Goal: Information Seeking & Learning: Check status

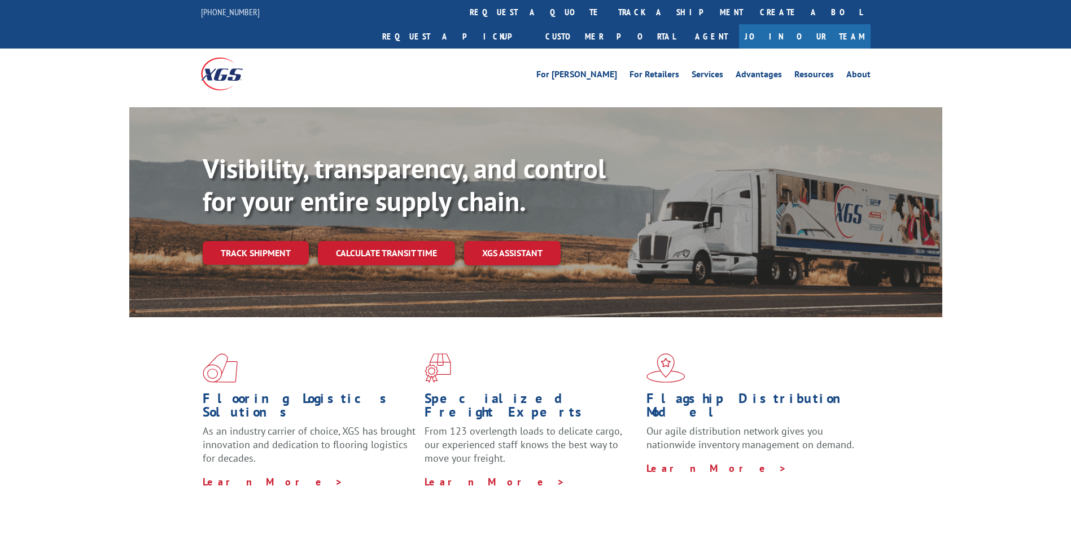
click at [610, 10] on link "track a shipment" at bounding box center [681, 12] width 142 height 24
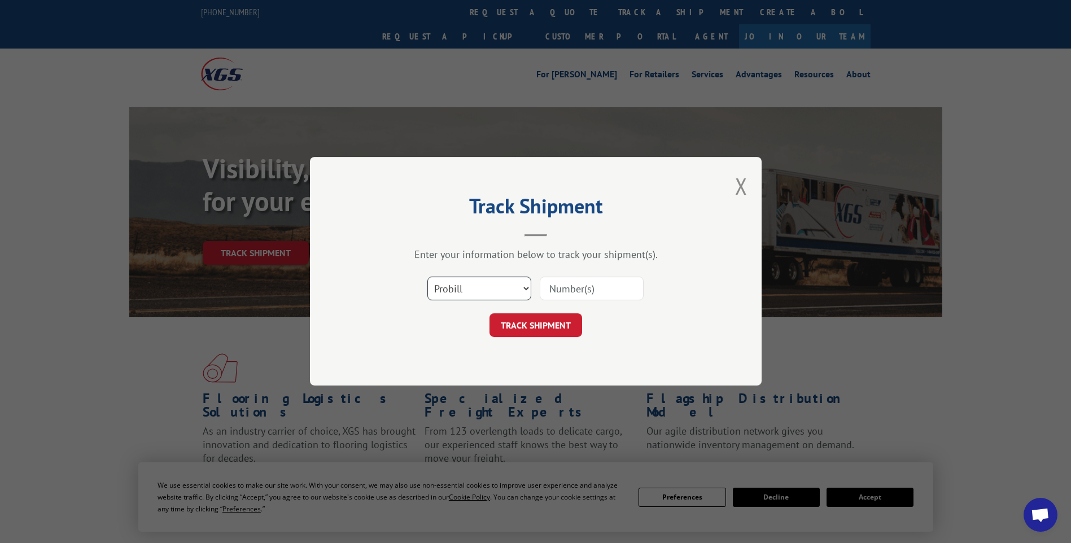
click at [443, 281] on select "Select category... Probill BOL PO" at bounding box center [479, 289] width 104 height 24
select select "po"
click at [427, 277] on select "Select category... Probill BOL PO" at bounding box center [479, 289] width 104 height 24
click at [590, 293] on input at bounding box center [592, 289] width 104 height 24
paste input "CG503411"
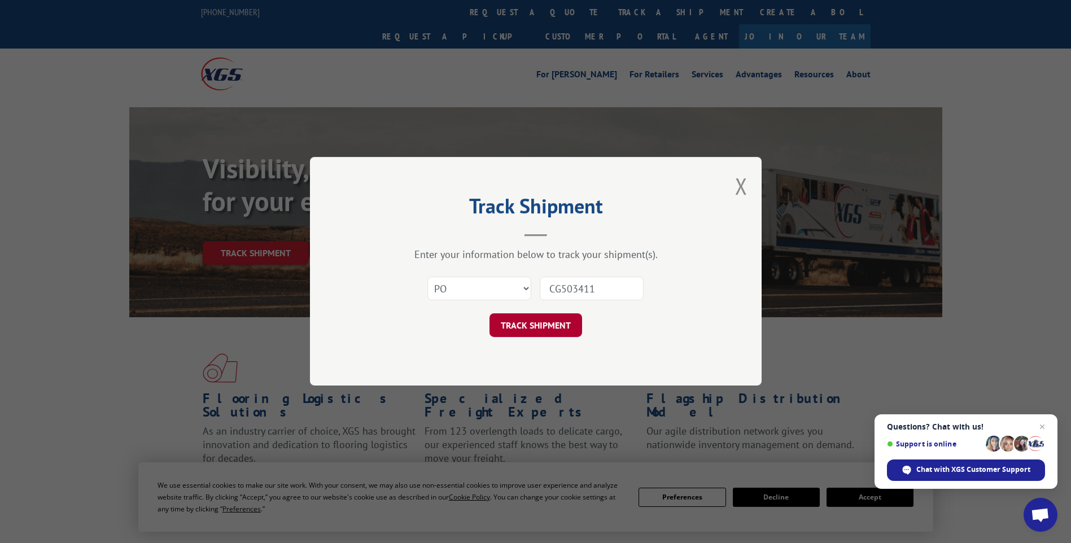
click at [544, 319] on button "TRACK SHIPMENT" at bounding box center [536, 326] width 93 height 24
drag, startPoint x: 576, startPoint y: 287, endPoint x: 524, endPoint y: 286, distance: 52.5
click at [524, 286] on div "Select category... Probill BOL PO CG503411 The field is not valid" at bounding box center [536, 289] width 339 height 37
type input "cG503411"
click at [539, 321] on button "TRACK SHIPMENT" at bounding box center [536, 326] width 93 height 24
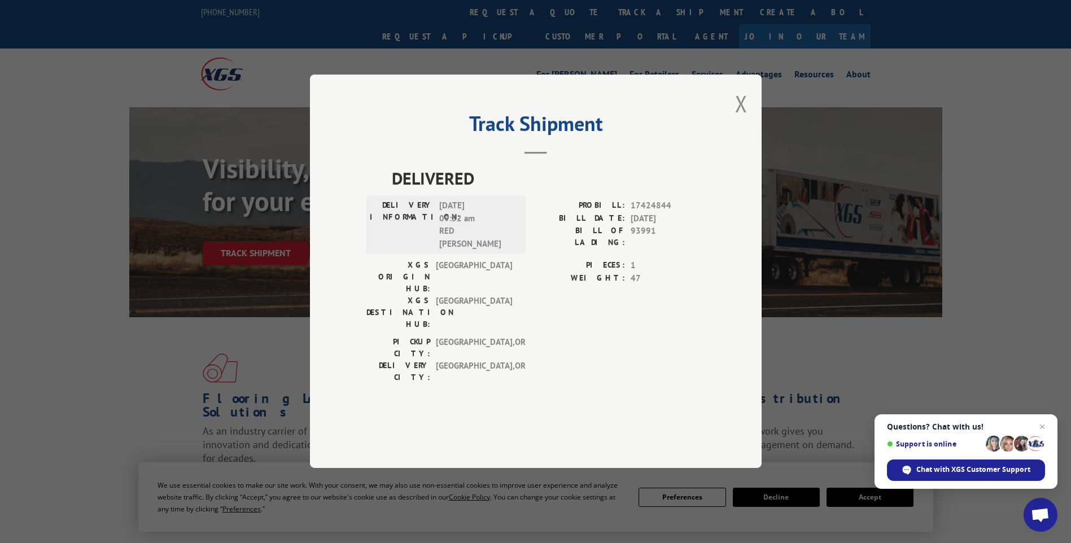
scroll to position [395, 0]
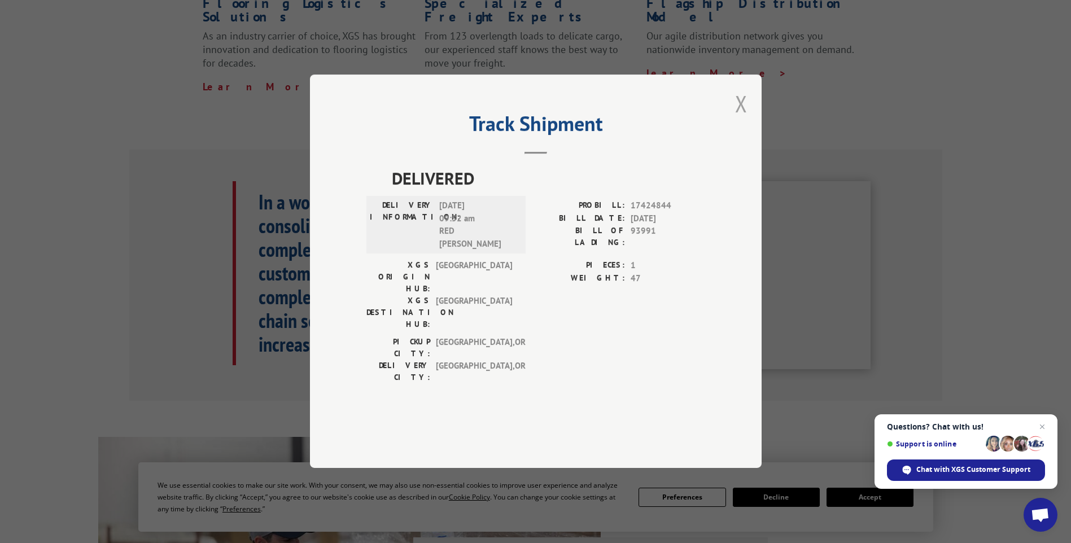
click at [745, 119] on button "Close modal" at bounding box center [741, 104] width 12 height 30
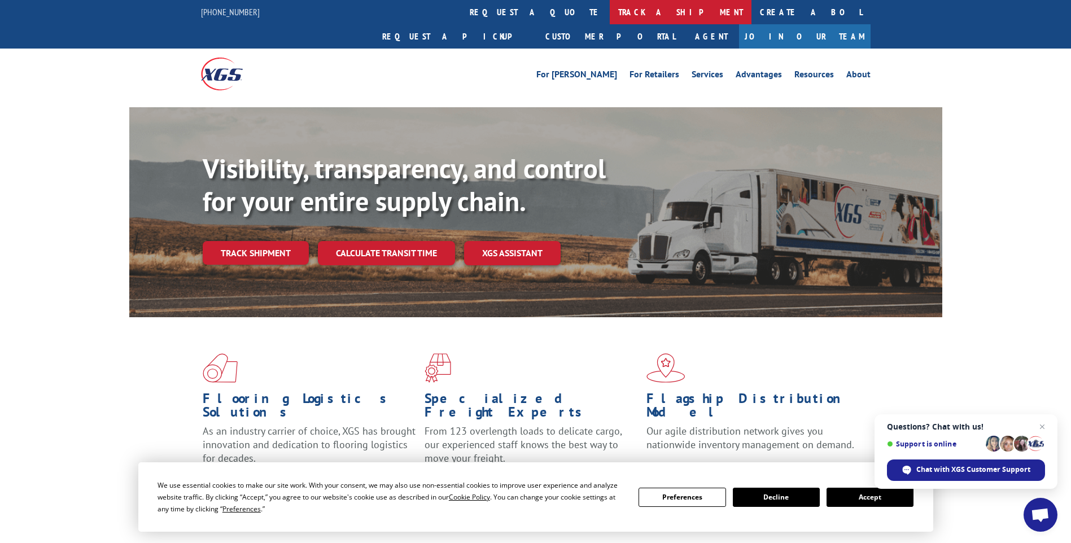
click at [610, 8] on link "track a shipment" at bounding box center [681, 12] width 142 height 24
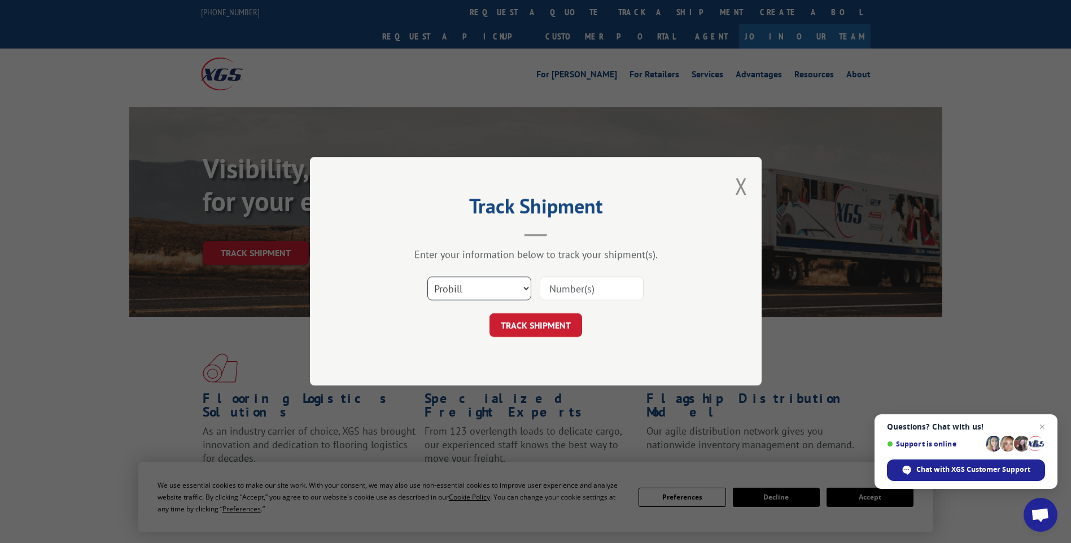
click at [479, 286] on select "Select category... Probill BOL PO" at bounding box center [479, 289] width 104 height 24
click at [686, 333] on div "TRACK SHIPMENT" at bounding box center [536, 326] width 339 height 24
click at [481, 291] on select "Select category... Probill BOL PO" at bounding box center [479, 289] width 104 height 24
select select "po"
click at [427, 277] on select "Select category... Probill BOL PO" at bounding box center [479, 289] width 104 height 24
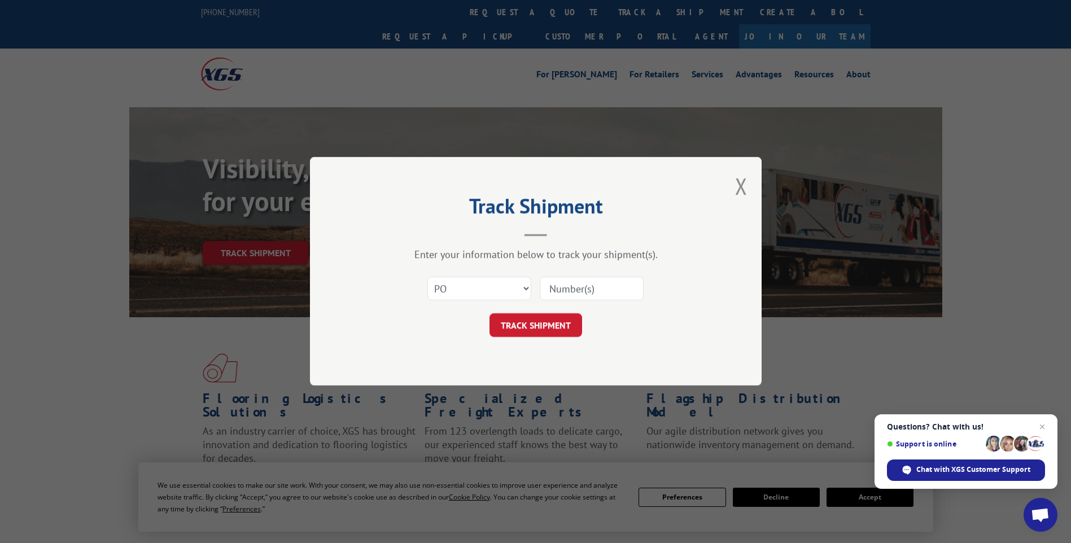
click at [592, 287] on input at bounding box center [592, 289] width 104 height 24
paste input "CG503411"
type input "CG503411"
click at [538, 320] on button "TRACK SHIPMENT" at bounding box center [536, 326] width 93 height 24
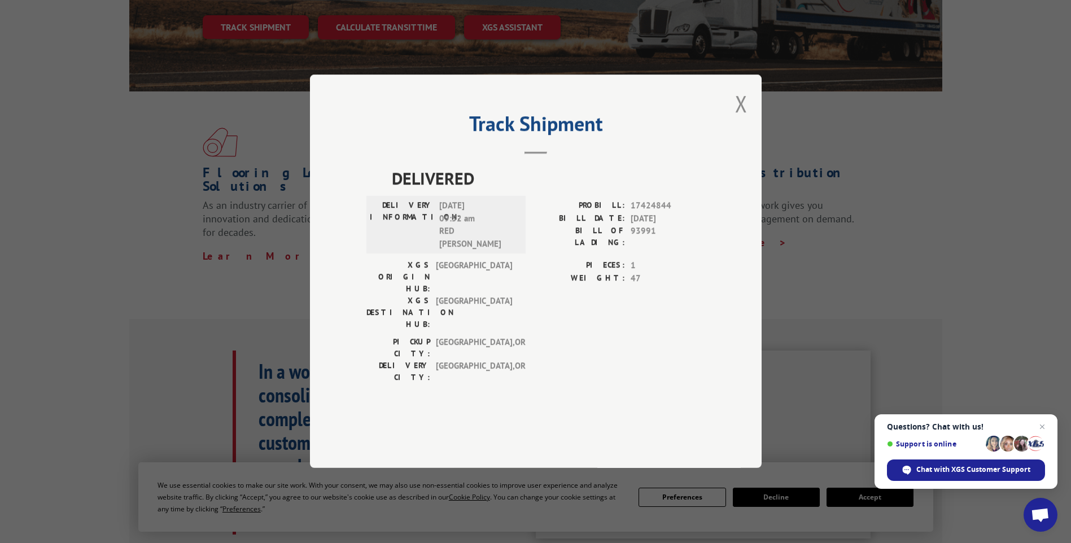
scroll to position [113, 0]
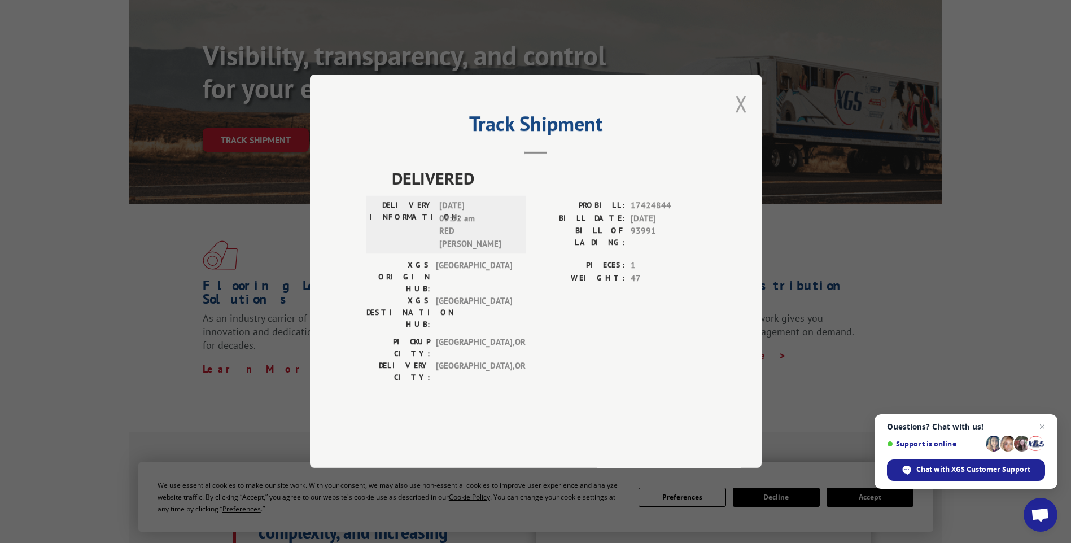
click at [741, 119] on button "Close modal" at bounding box center [741, 104] width 12 height 30
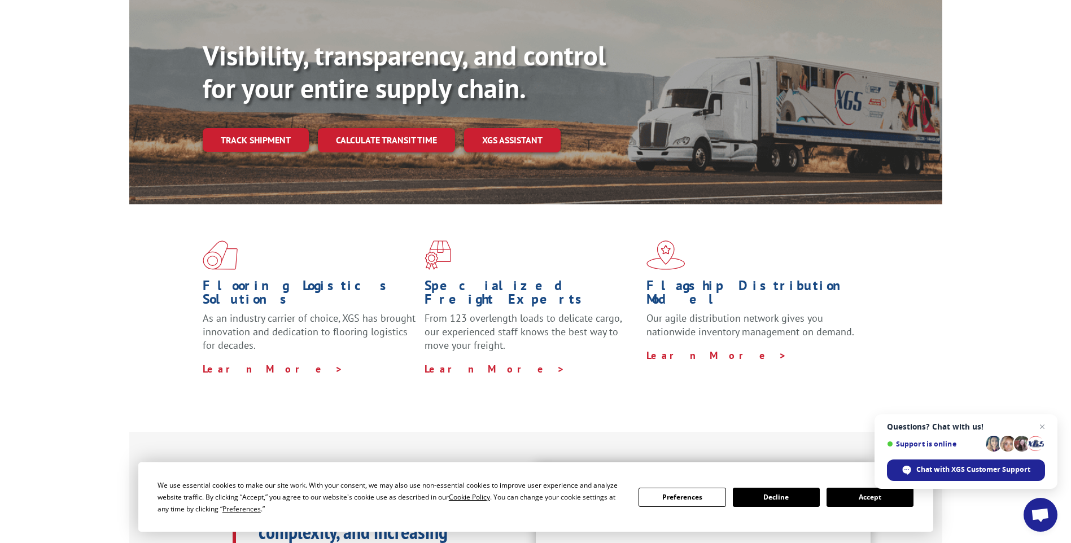
scroll to position [0, 0]
